Goal: Book appointment/travel/reservation

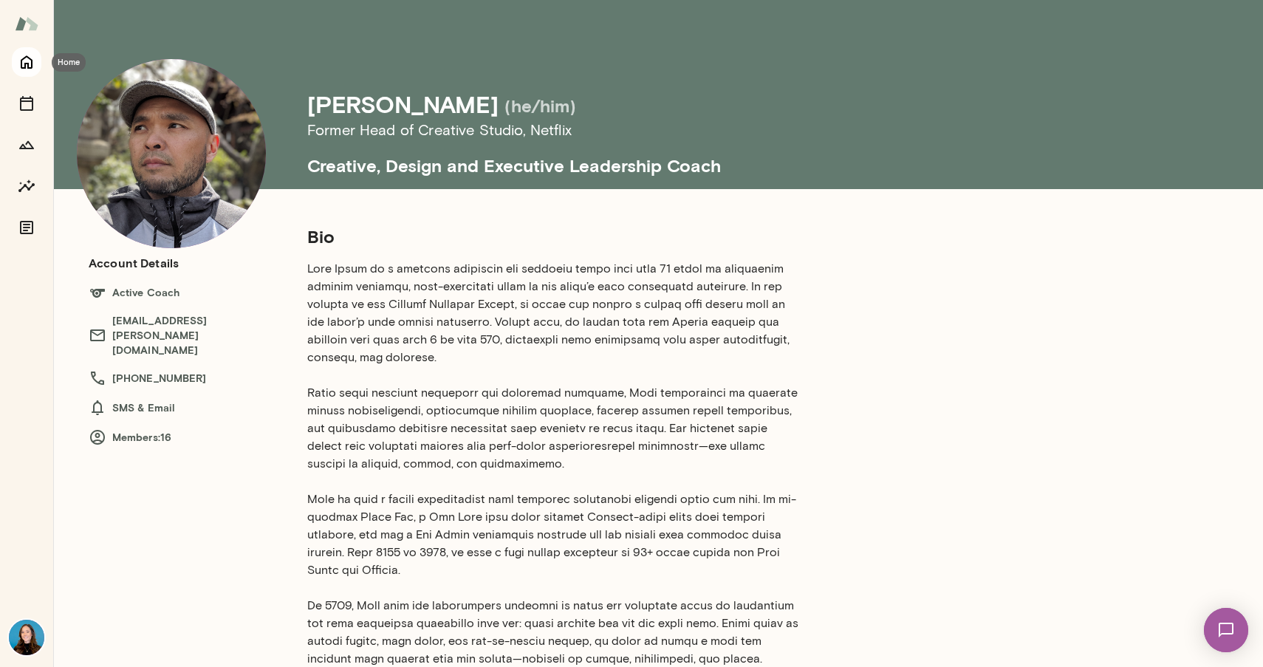
click at [21, 61] on icon "Home" at bounding box center [27, 62] width 12 height 13
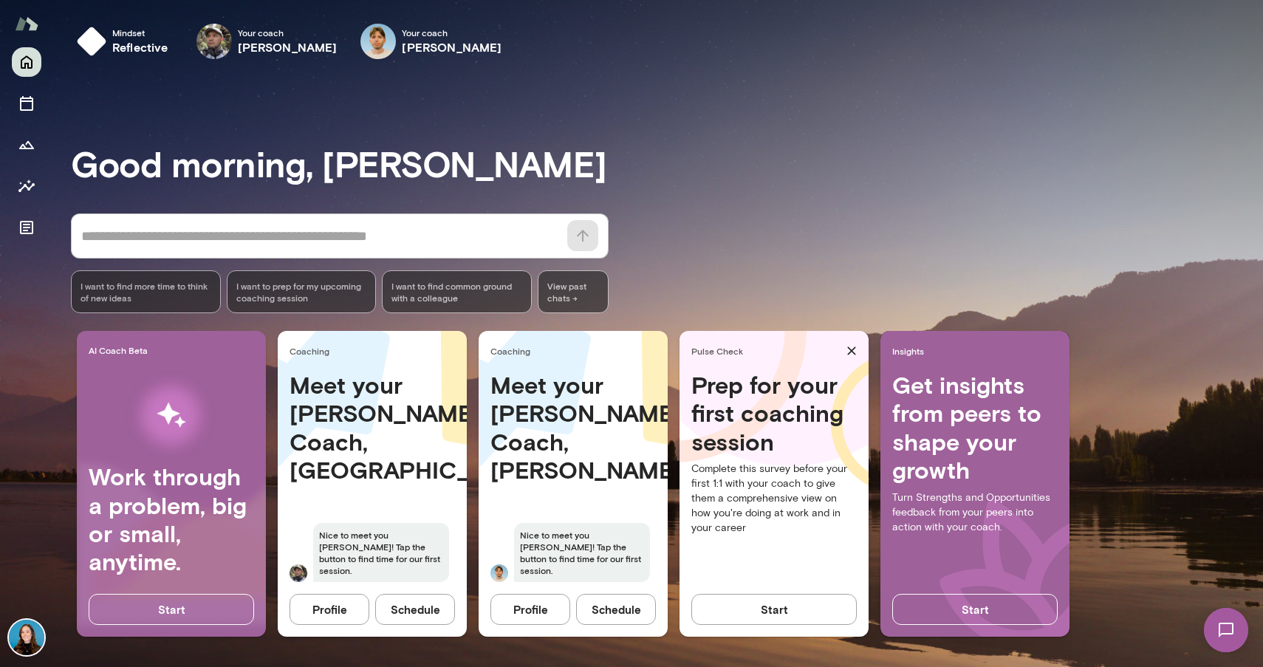
click at [627, 609] on button "Schedule" at bounding box center [616, 609] width 80 height 31
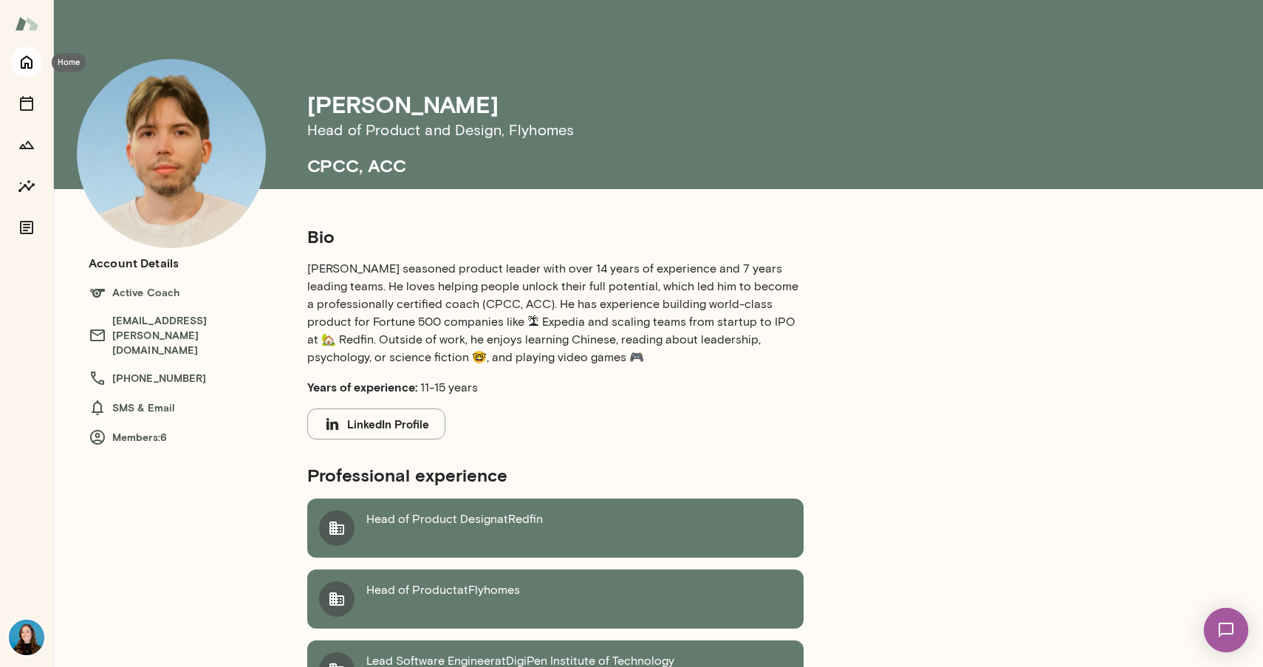
click at [20, 68] on icon "Home" at bounding box center [27, 62] width 18 height 18
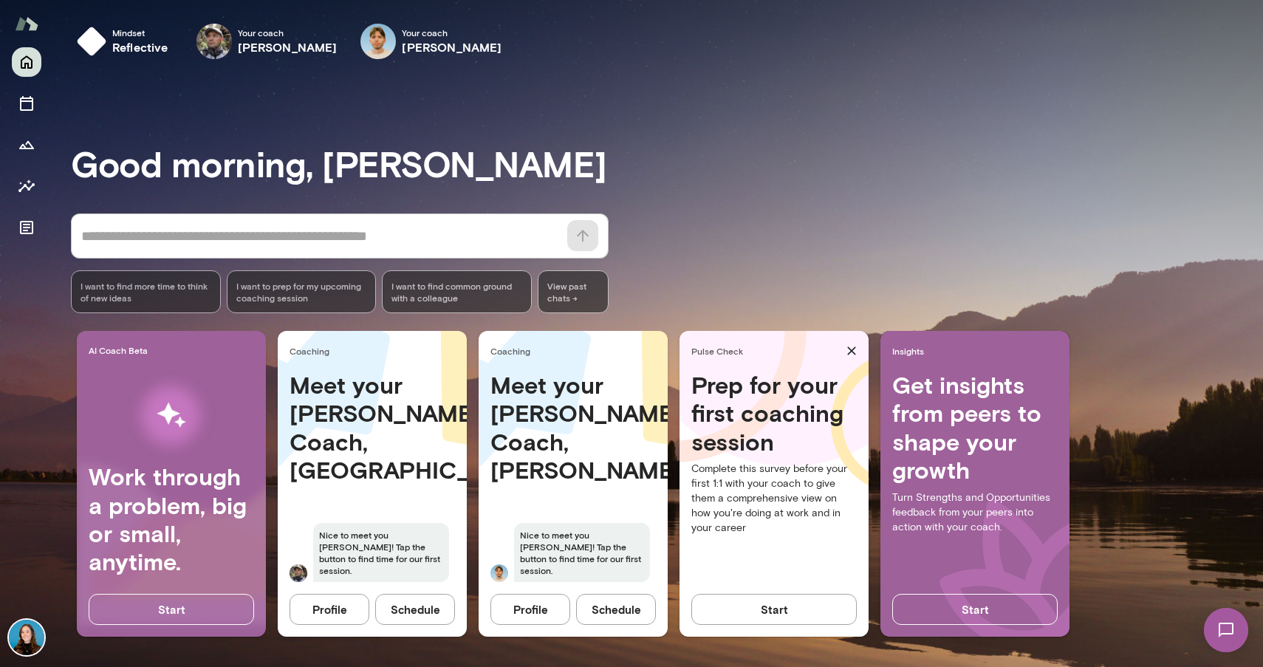
click at [792, 607] on button "Start" at bounding box center [773, 609] width 165 height 31
click at [625, 610] on button "Schedule" at bounding box center [616, 609] width 80 height 31
click at [422, 612] on button "Schedule" at bounding box center [415, 609] width 80 height 31
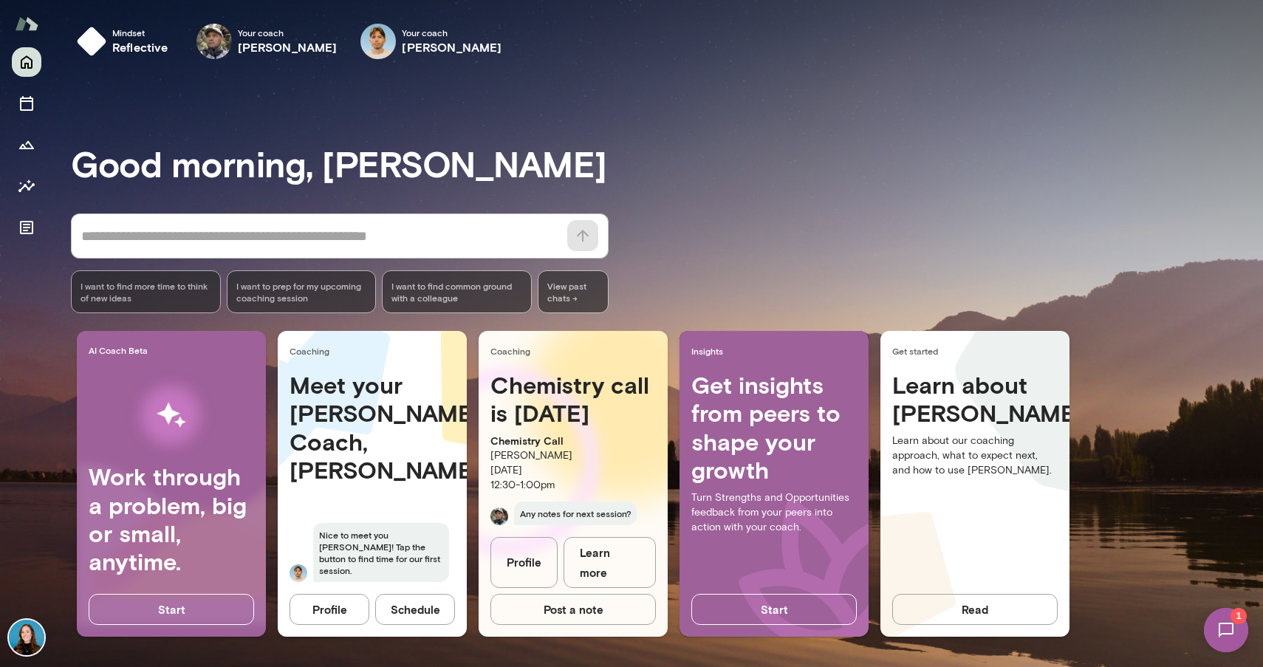
click at [434, 609] on button "Schedule" at bounding box center [415, 609] width 80 height 31
click at [423, 612] on button "Schedule" at bounding box center [415, 609] width 80 height 31
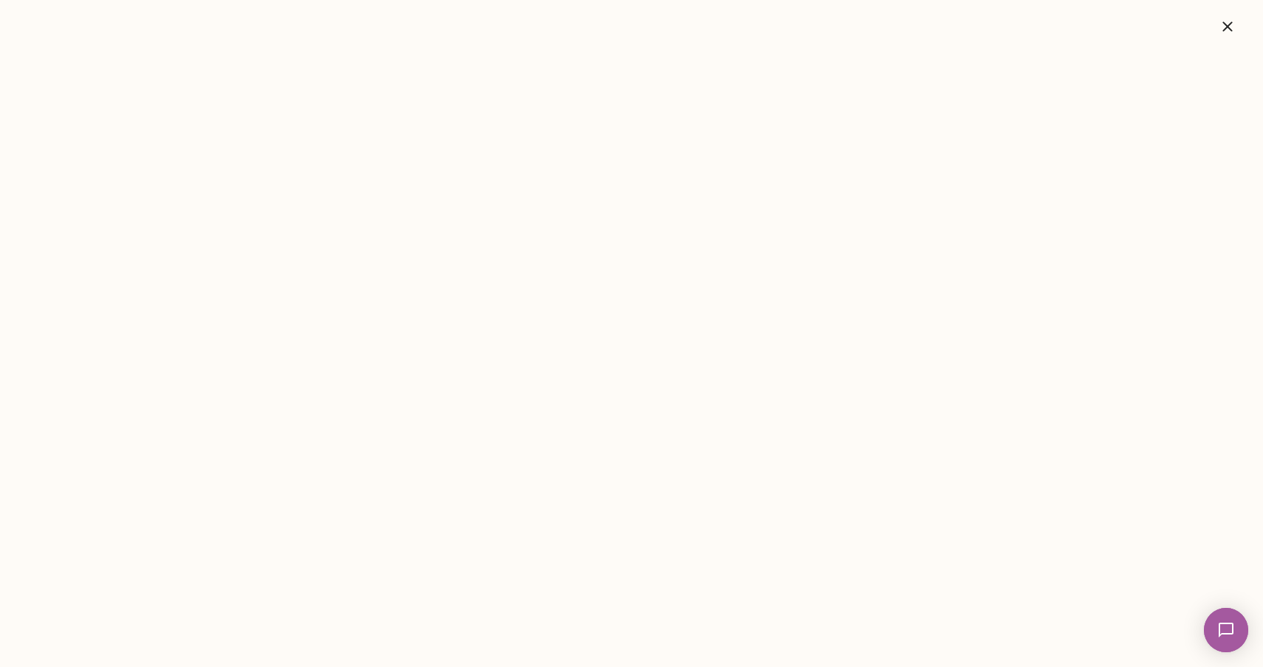
click at [1233, 24] on icon "button" at bounding box center [1228, 27] width 18 height 18
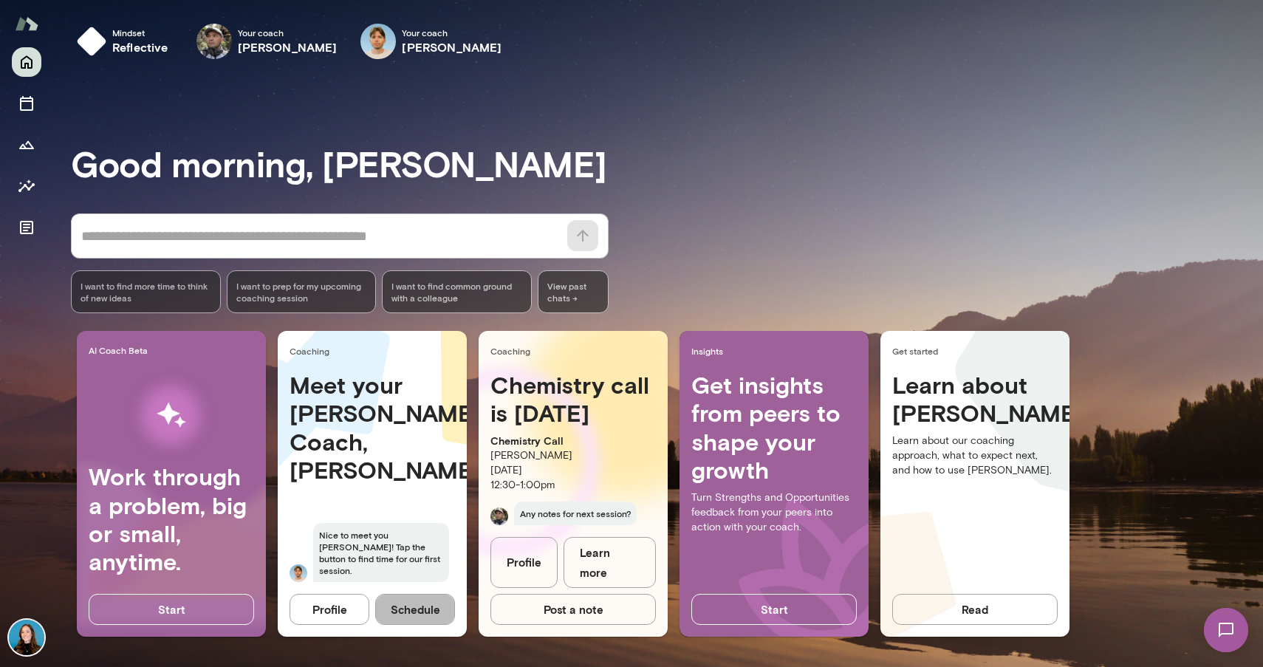
click at [414, 614] on button "Schedule" at bounding box center [415, 609] width 80 height 31
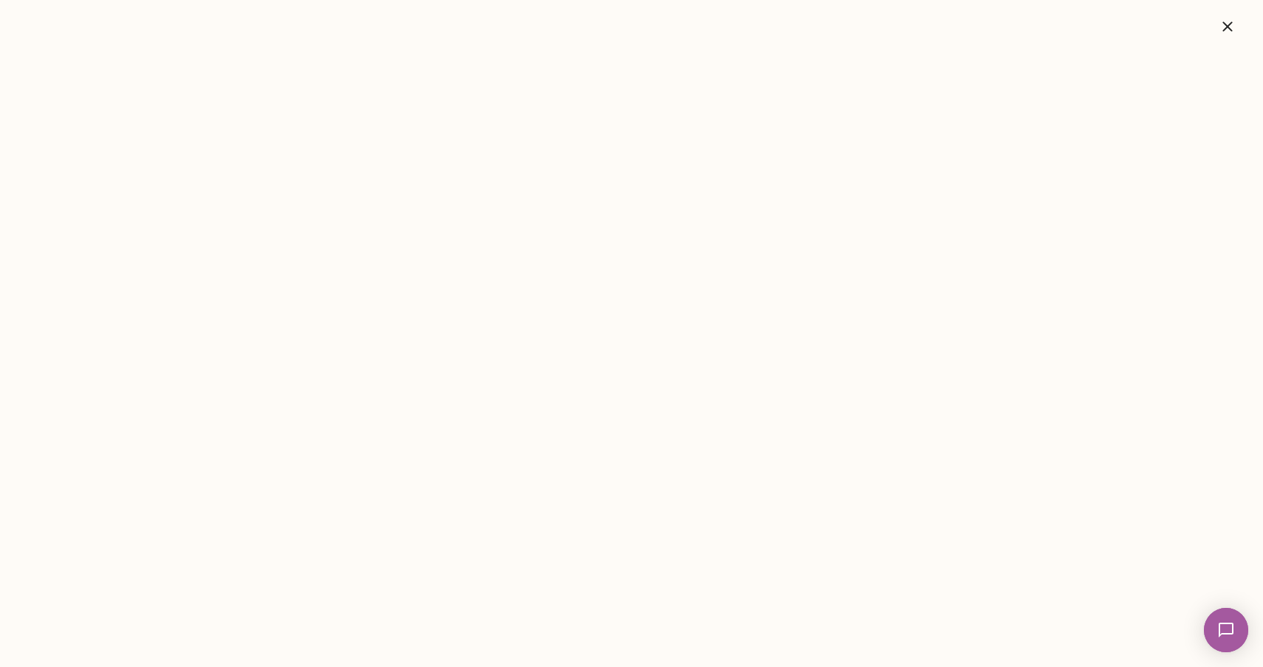
click at [1222, 27] on icon "button" at bounding box center [1228, 27] width 18 height 18
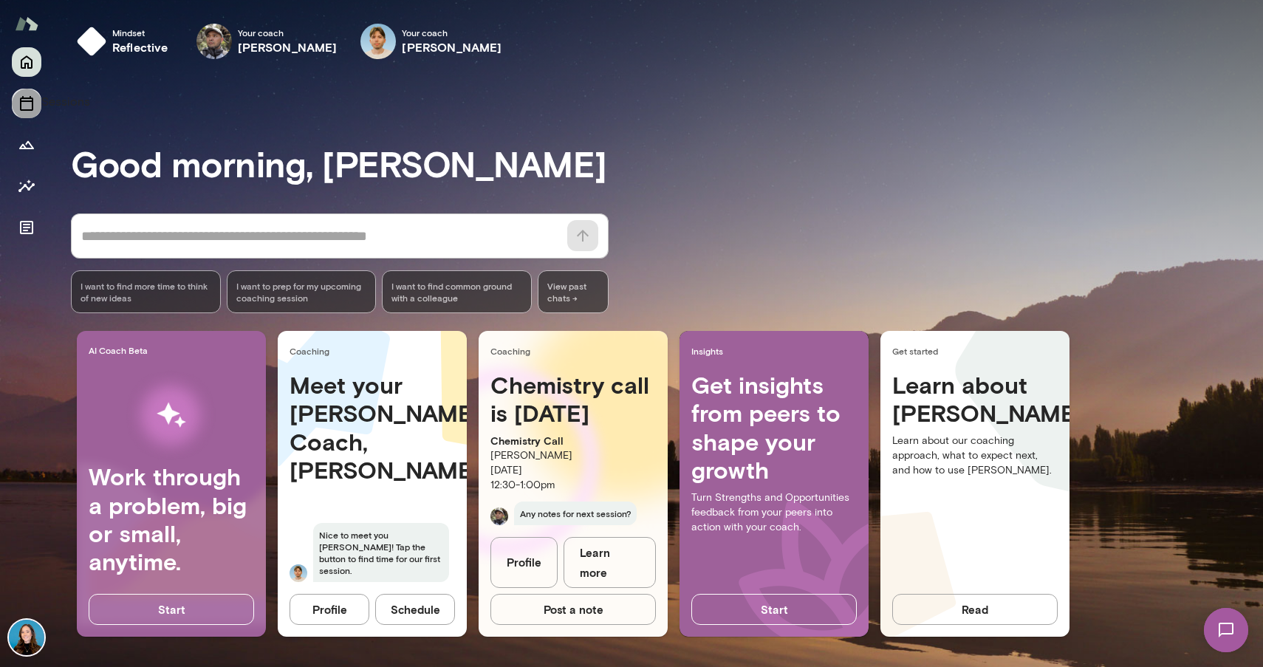
click at [23, 103] on icon "Sessions" at bounding box center [27, 104] width 18 height 18
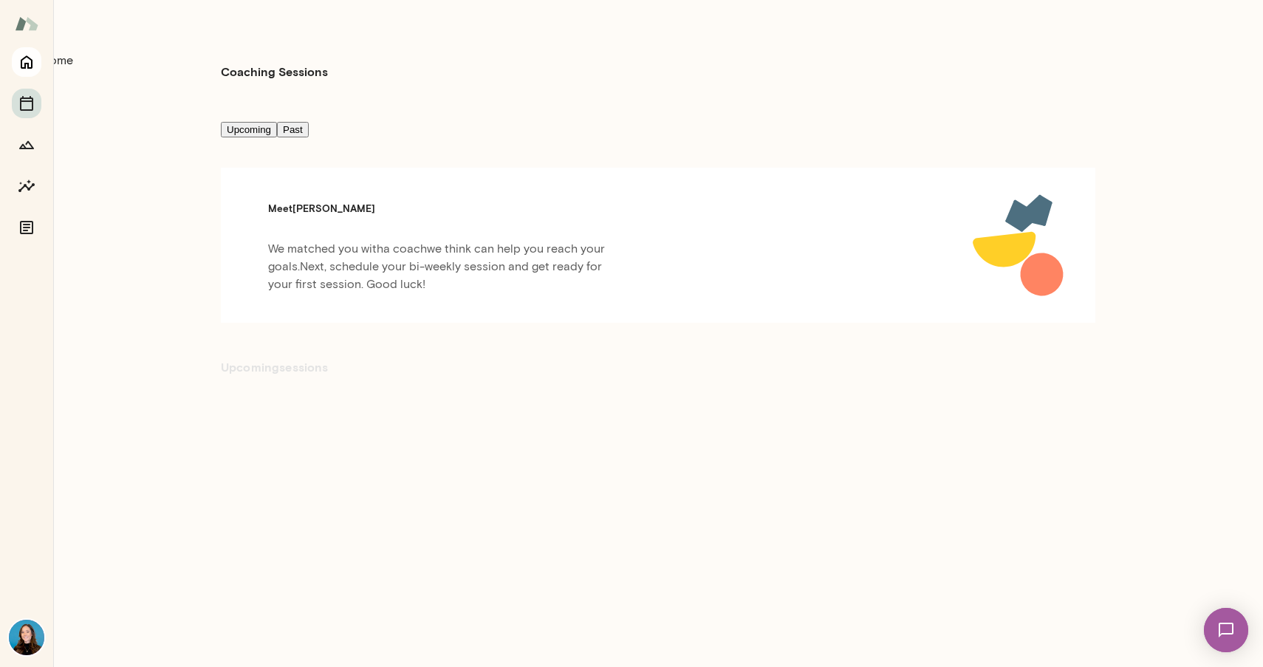
click at [24, 62] on icon "Home" at bounding box center [27, 62] width 18 height 18
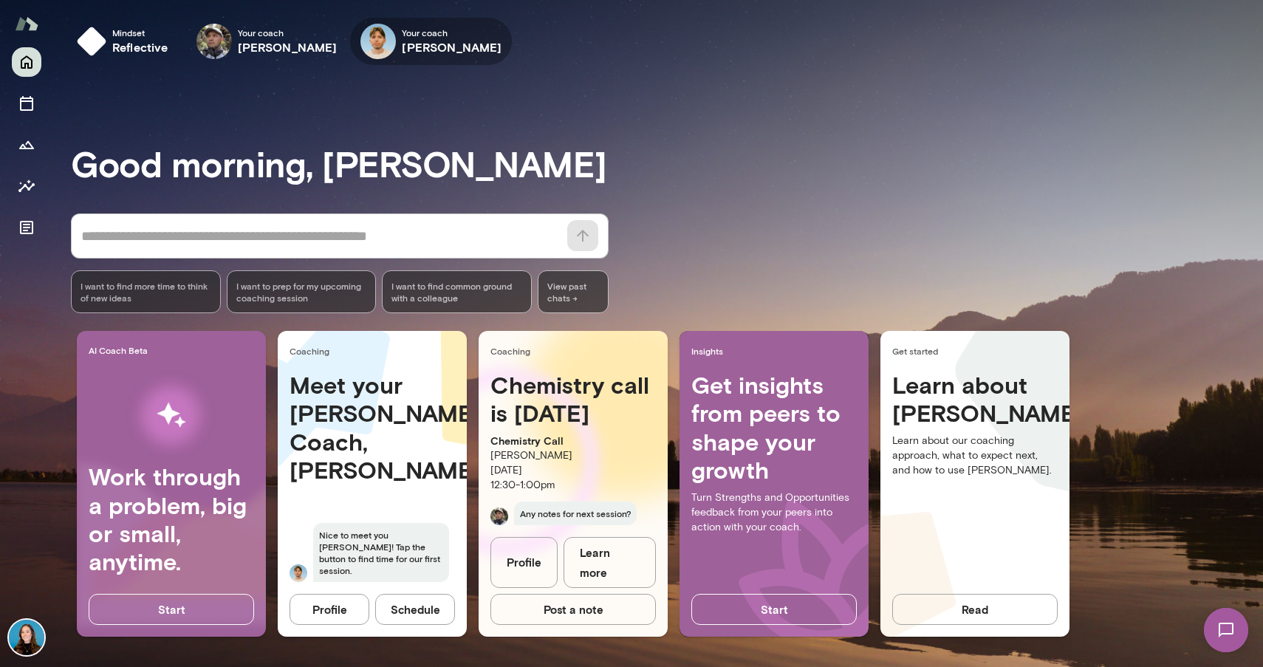
click at [0, 0] on icon "button" at bounding box center [0, 0] width 0 height 0
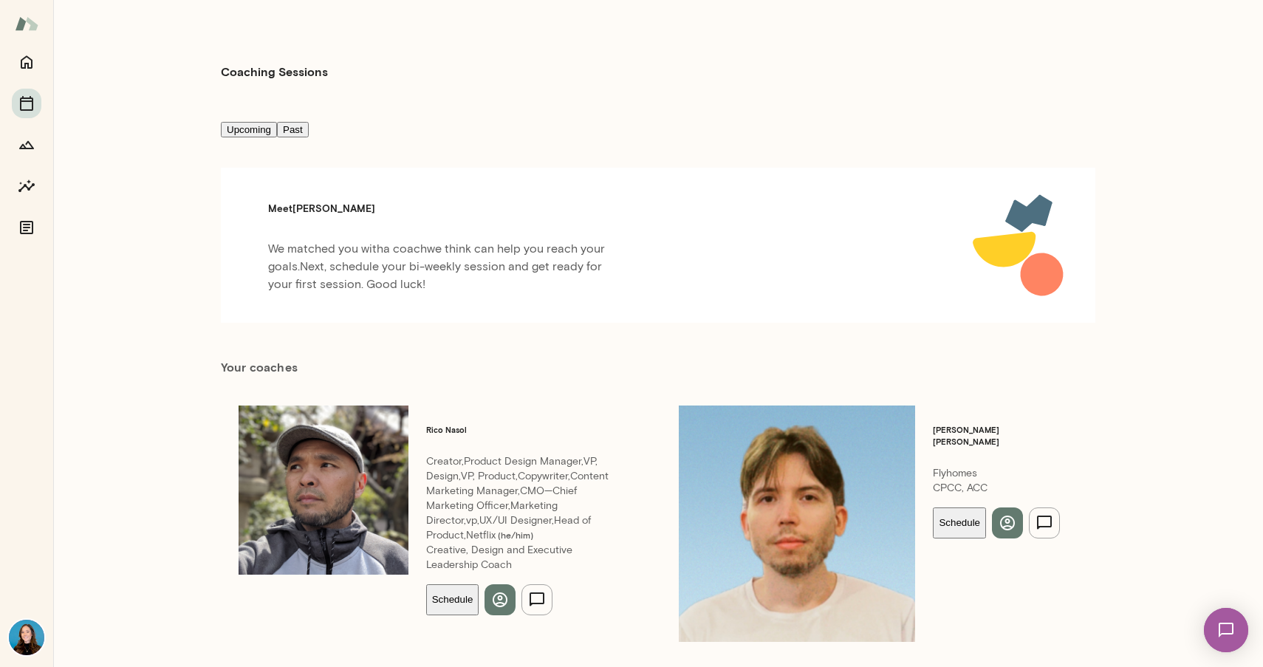
scroll to position [50, 0]
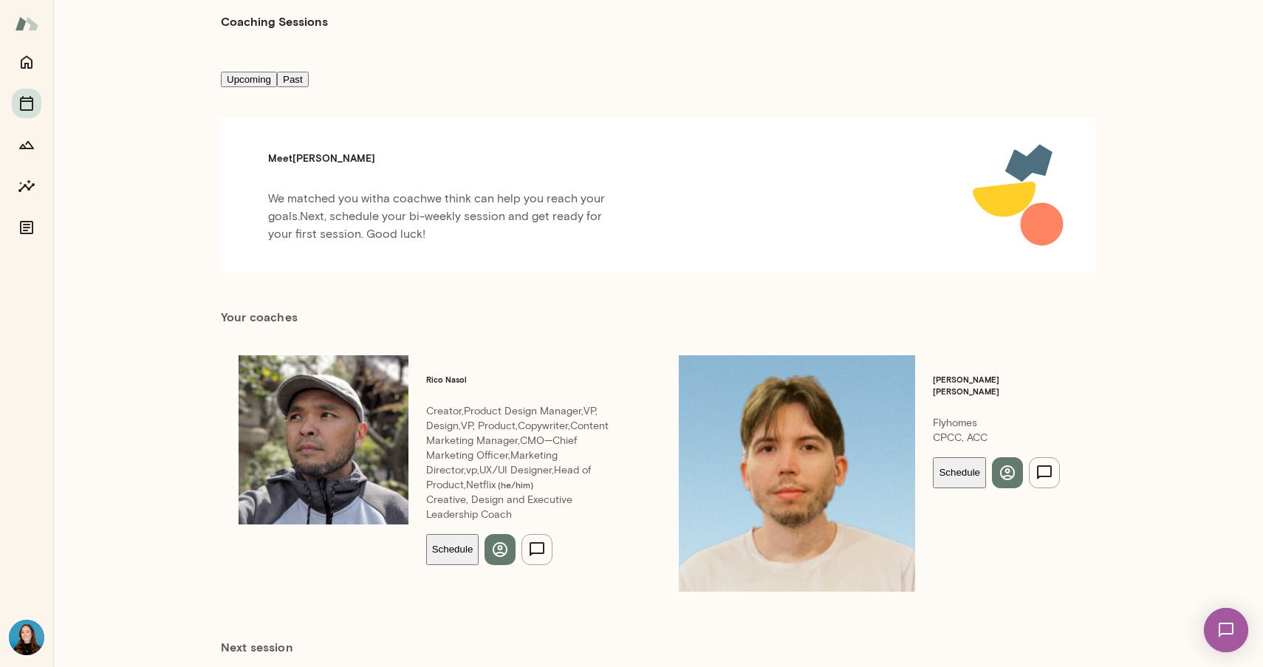
click at [933, 457] on button "Schedule" at bounding box center [959, 472] width 53 height 31
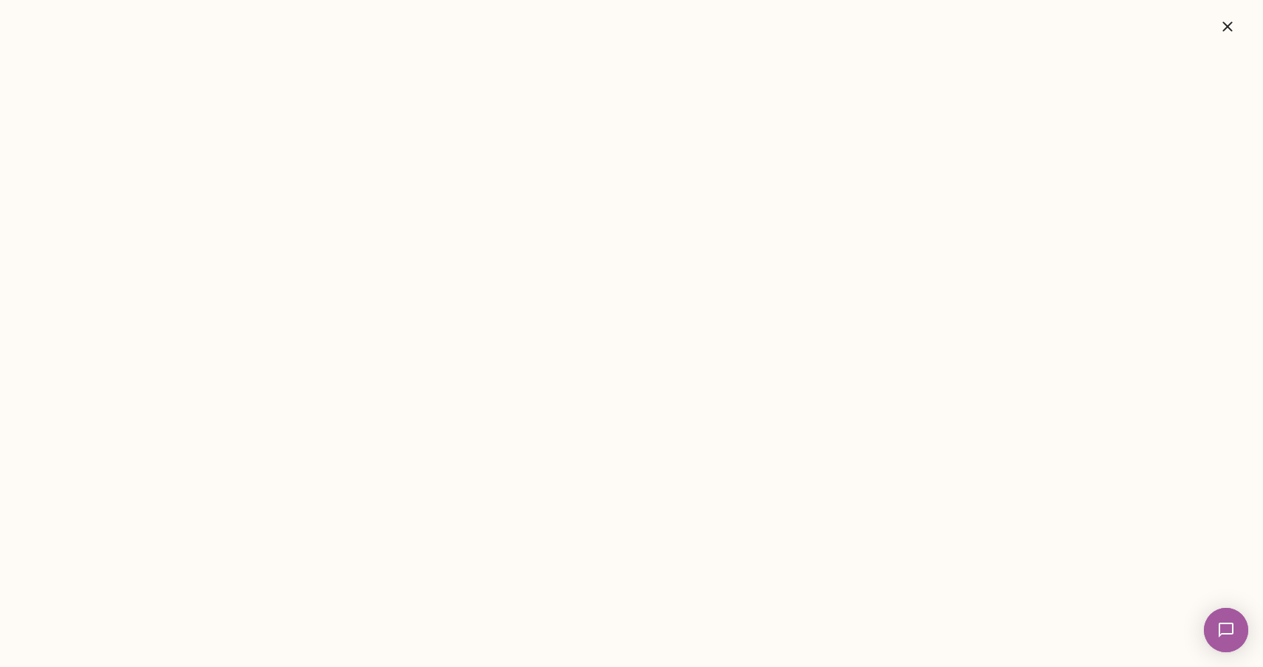
click at [1231, 27] on icon "button" at bounding box center [1228, 27] width 18 height 18
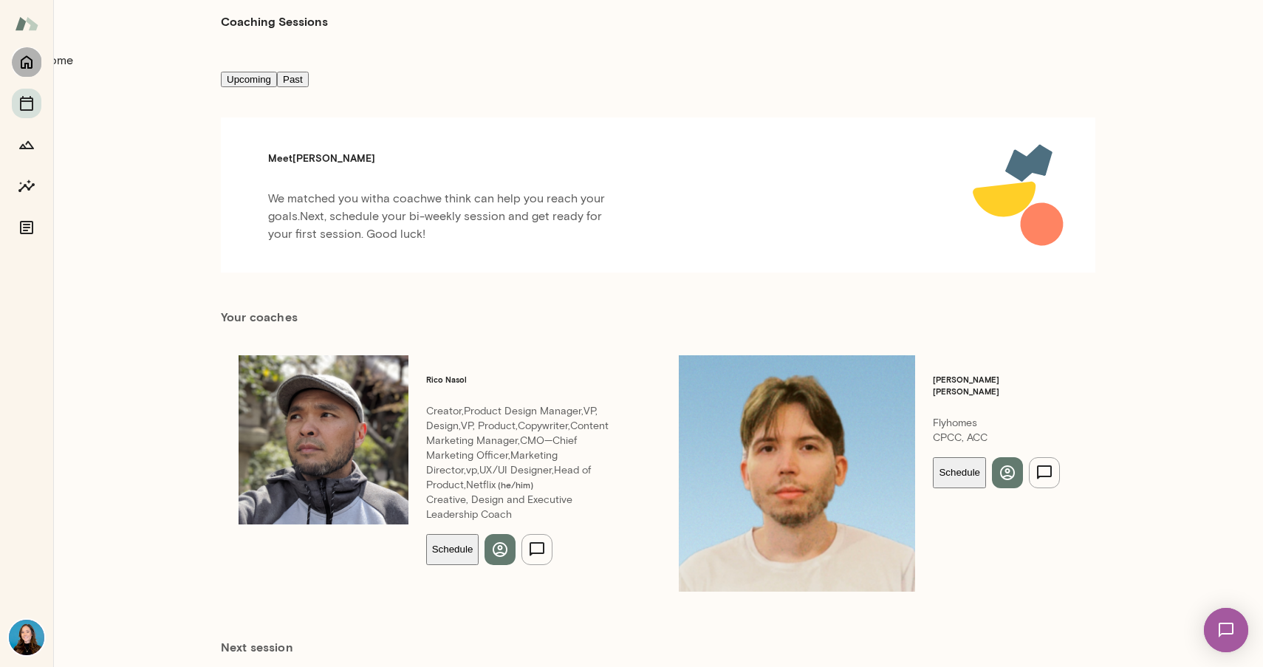
click at [27, 64] on icon "Home" at bounding box center [27, 62] width 18 height 18
